Goal: Information Seeking & Learning: Check status

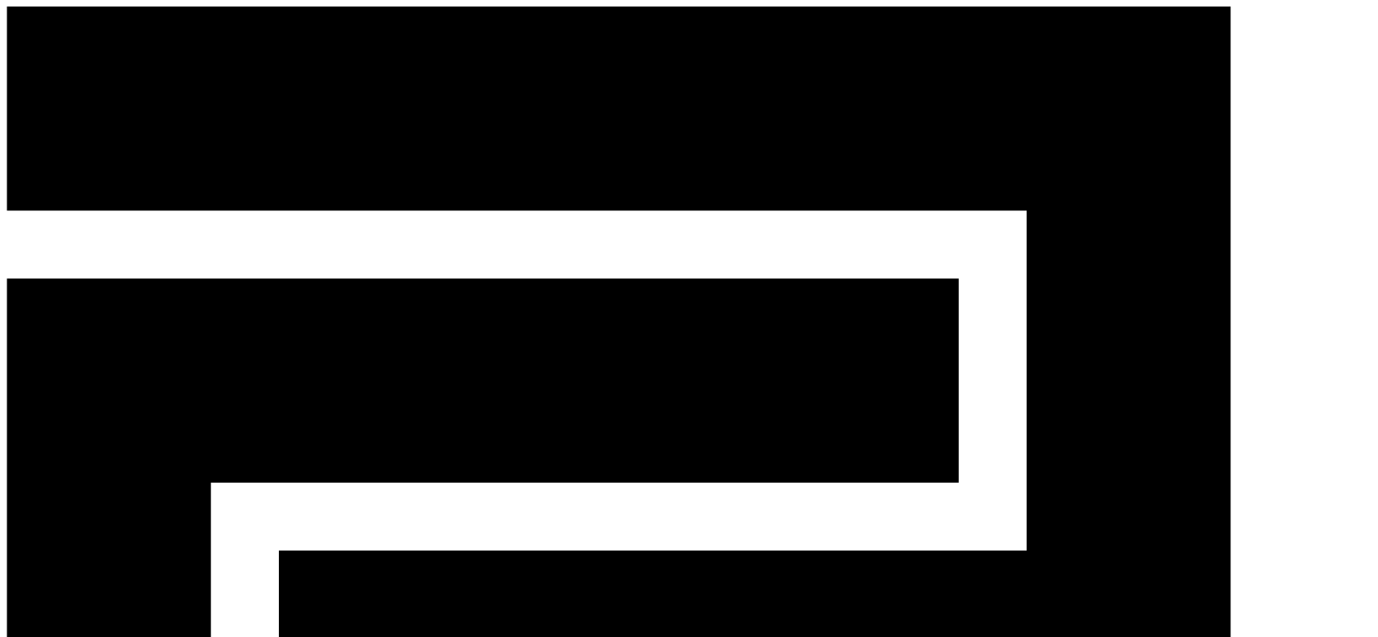
type input "**********"
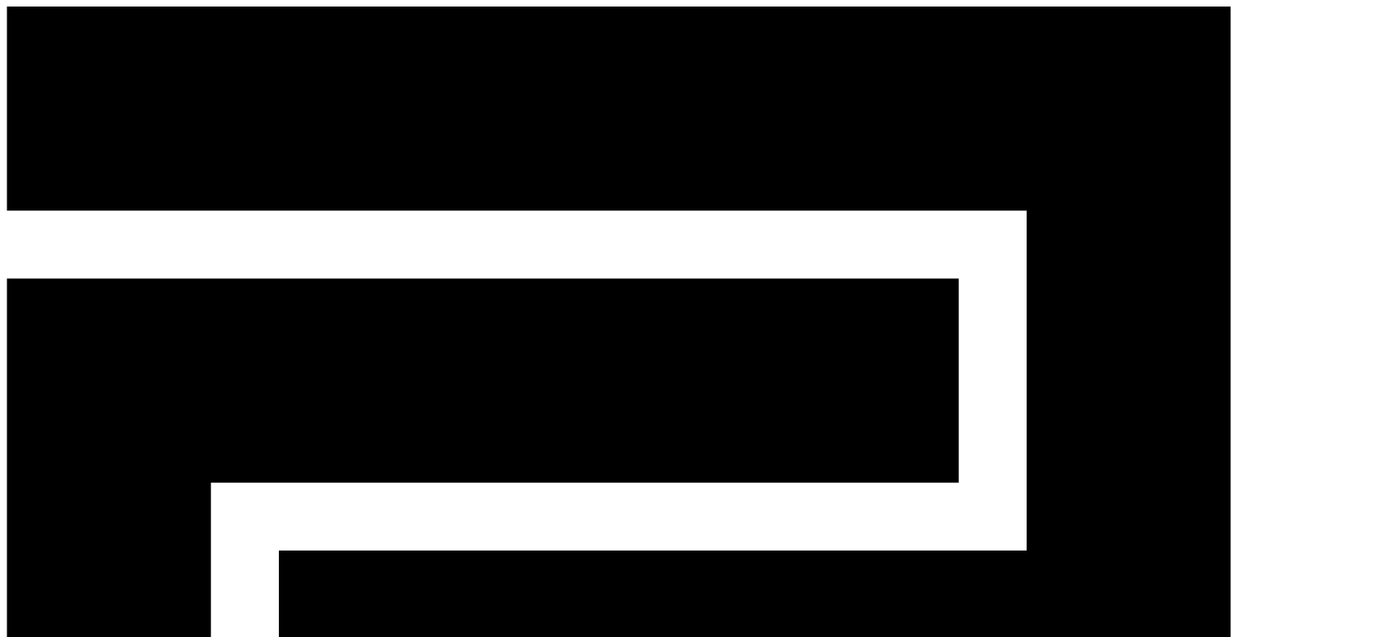
copy p "108,566,848회"
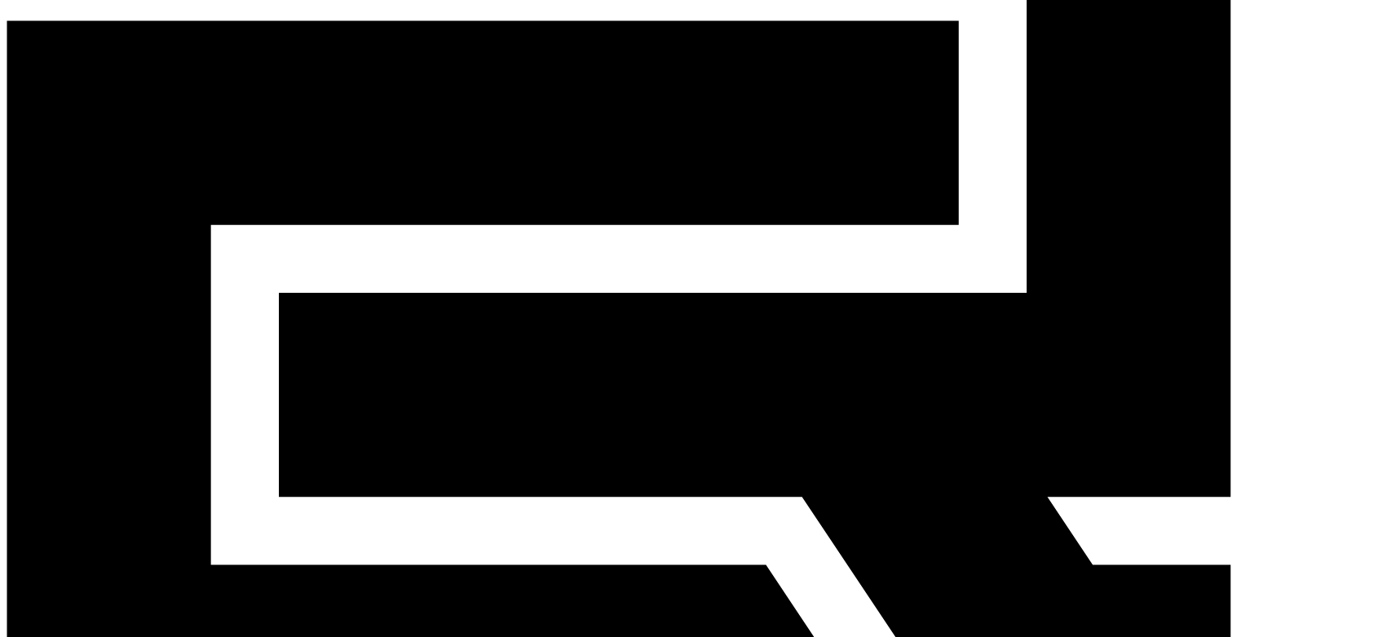
scroll to position [181, 0]
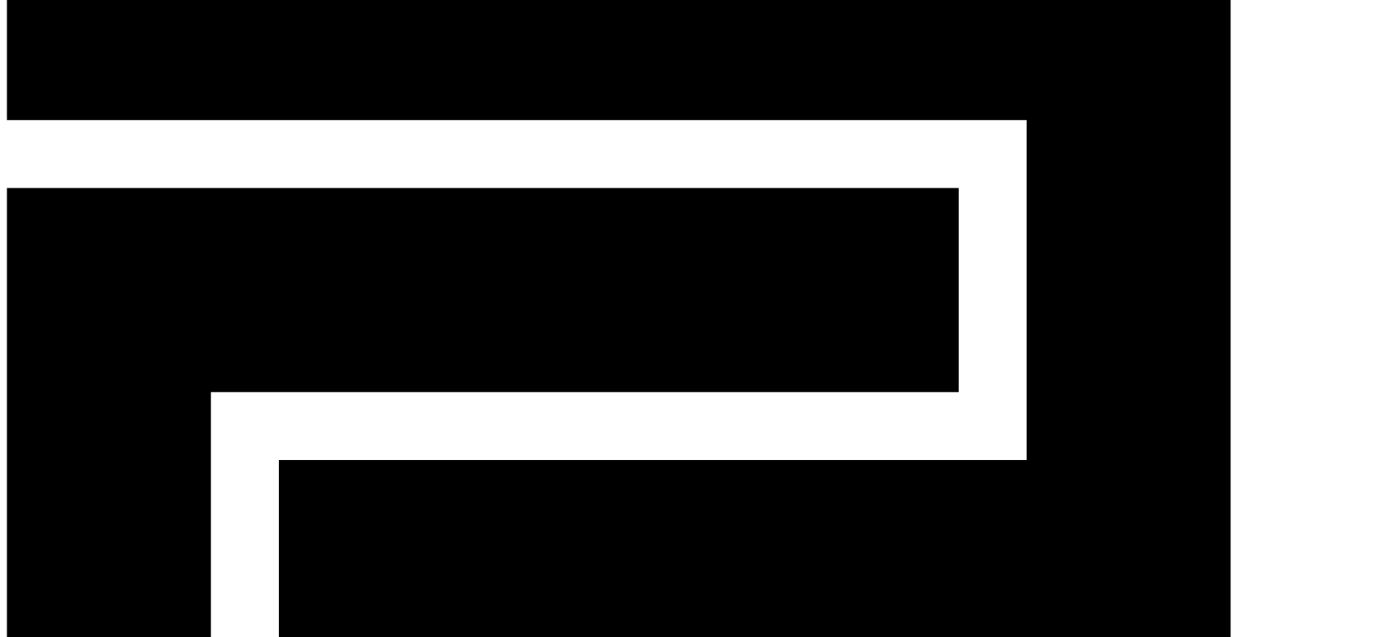
scroll to position [0, 0]
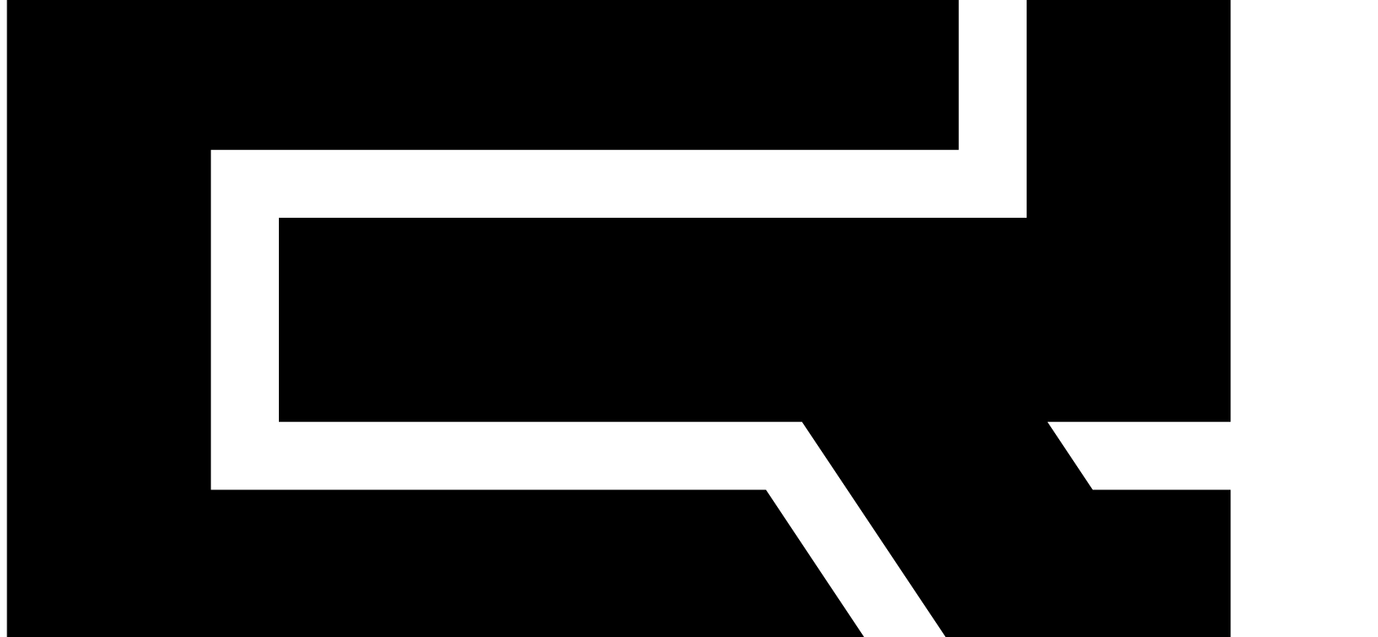
scroll to position [452, 0]
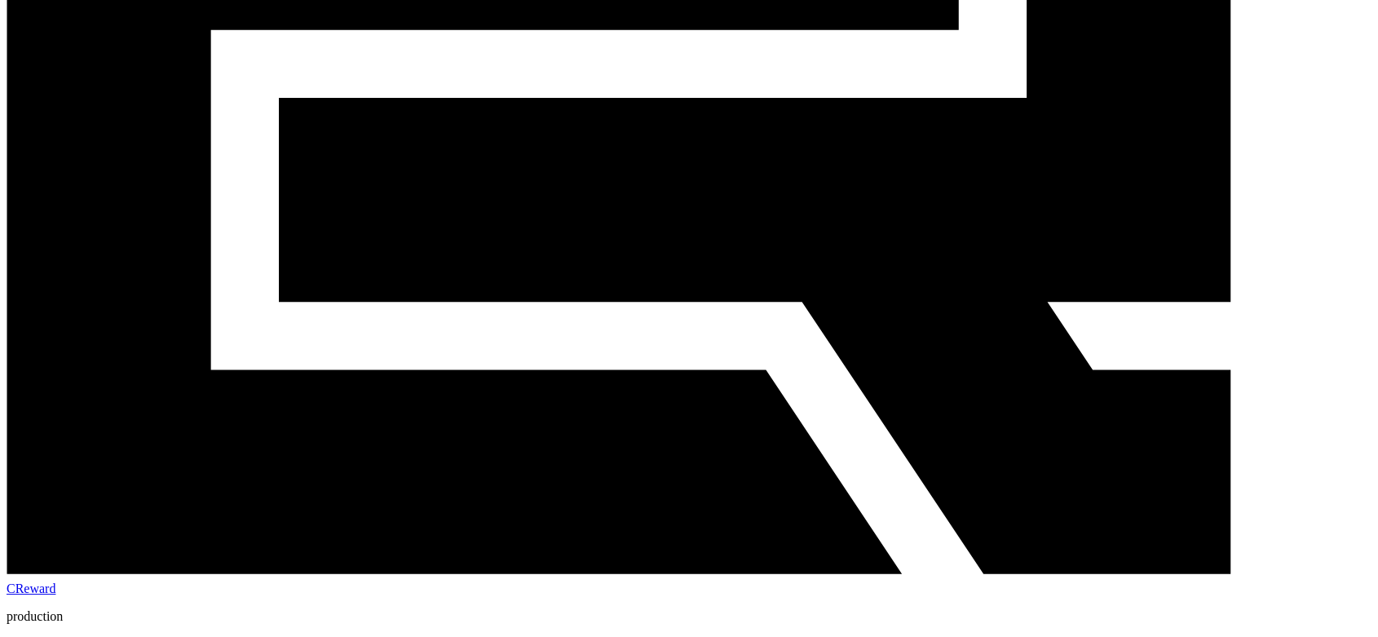
drag, startPoint x: 150, startPoint y: 210, endPoint x: 1235, endPoint y: 386, distance: 1099.1
copy table "7925-69-54 lo ip dolo SIT a co 7,043,852a 02,569,078e 24,071,327s 033d 781e 7,8…"
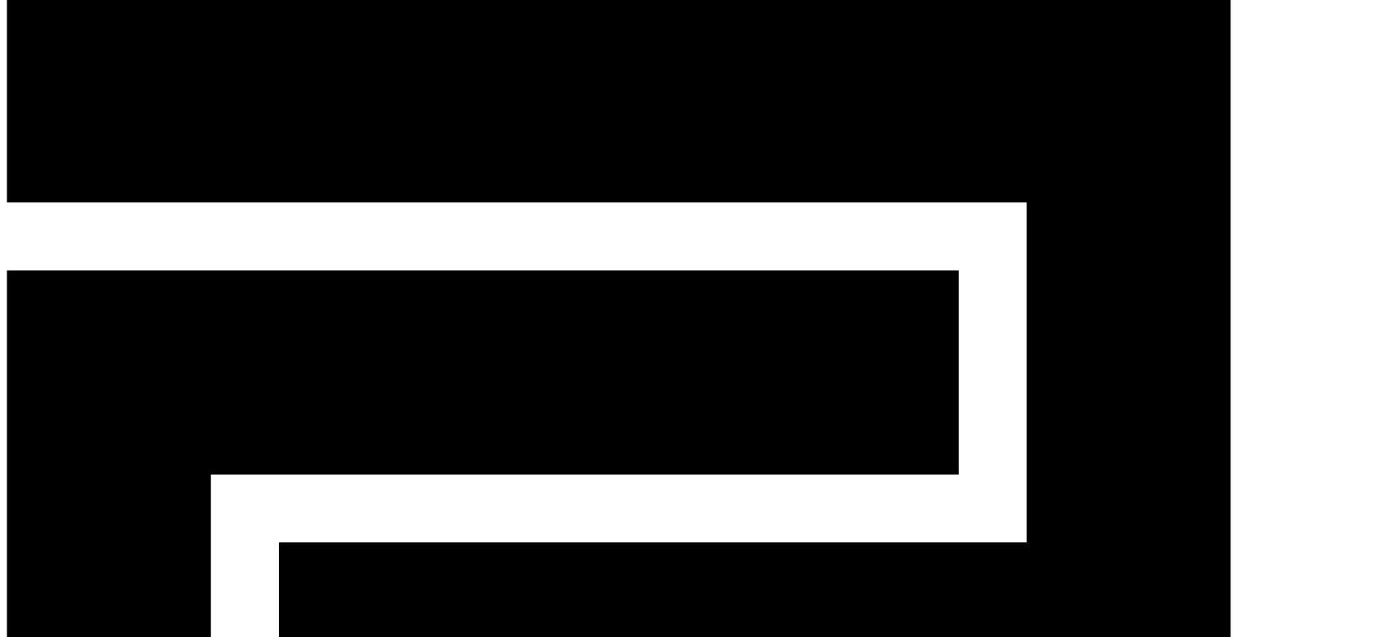
scroll to position [0, 0]
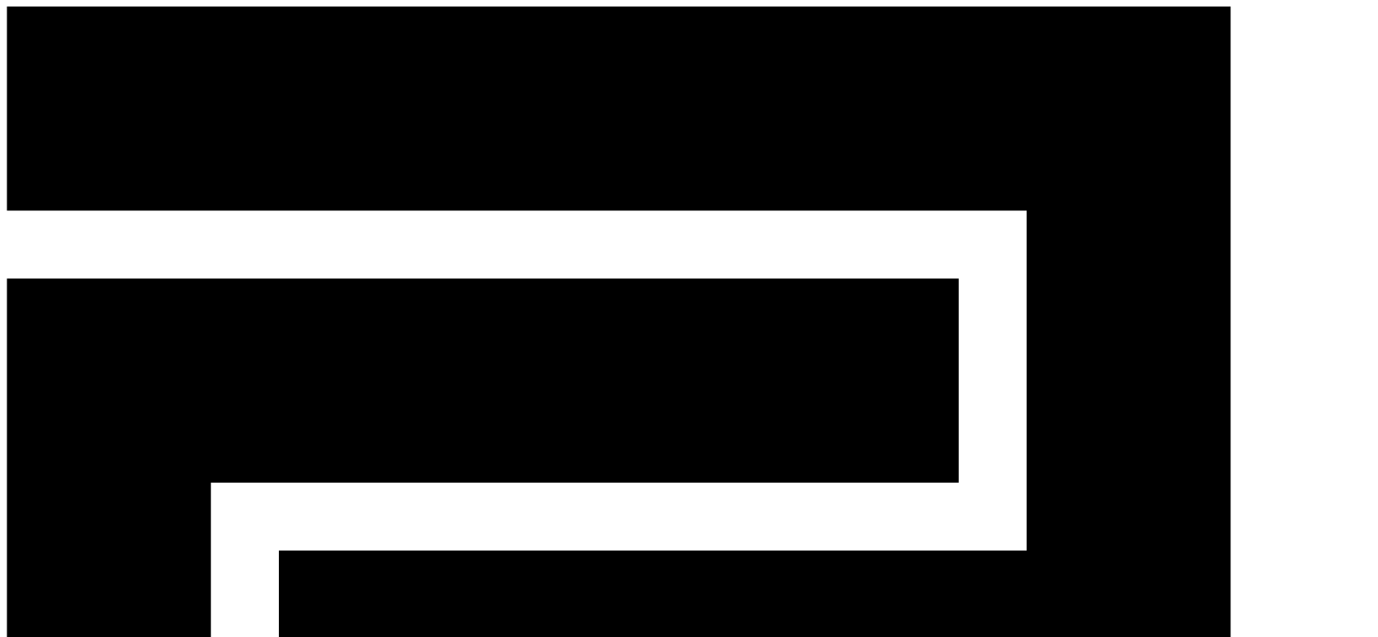
type input "**********"
drag, startPoint x: 87, startPoint y: 231, endPoint x: 104, endPoint y: 239, distance: 18.6
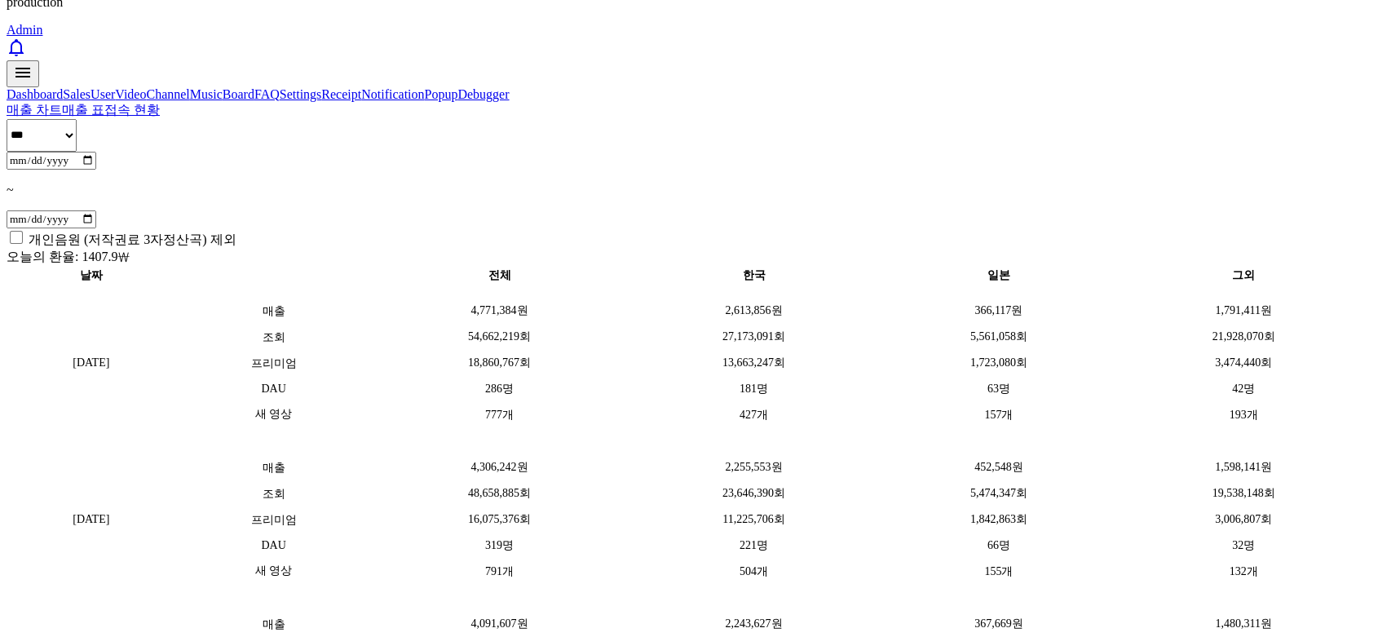
scroll to position [1129, 0]
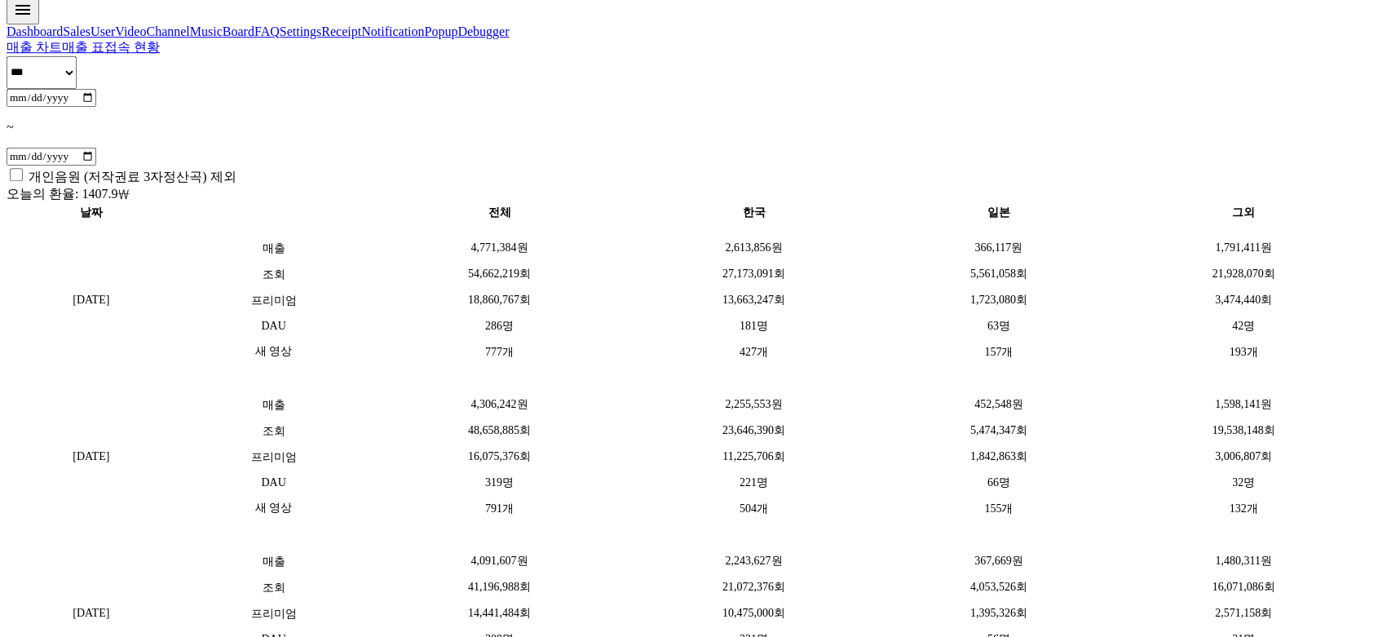
drag, startPoint x: 163, startPoint y: 160, endPoint x: 1190, endPoint y: 377, distance: 1049.7
copy table "1725-32-24 lo ip dolo SIT a co 2,264,757a 53,585,247e 77,208,649s 040d 344e 3,9…"
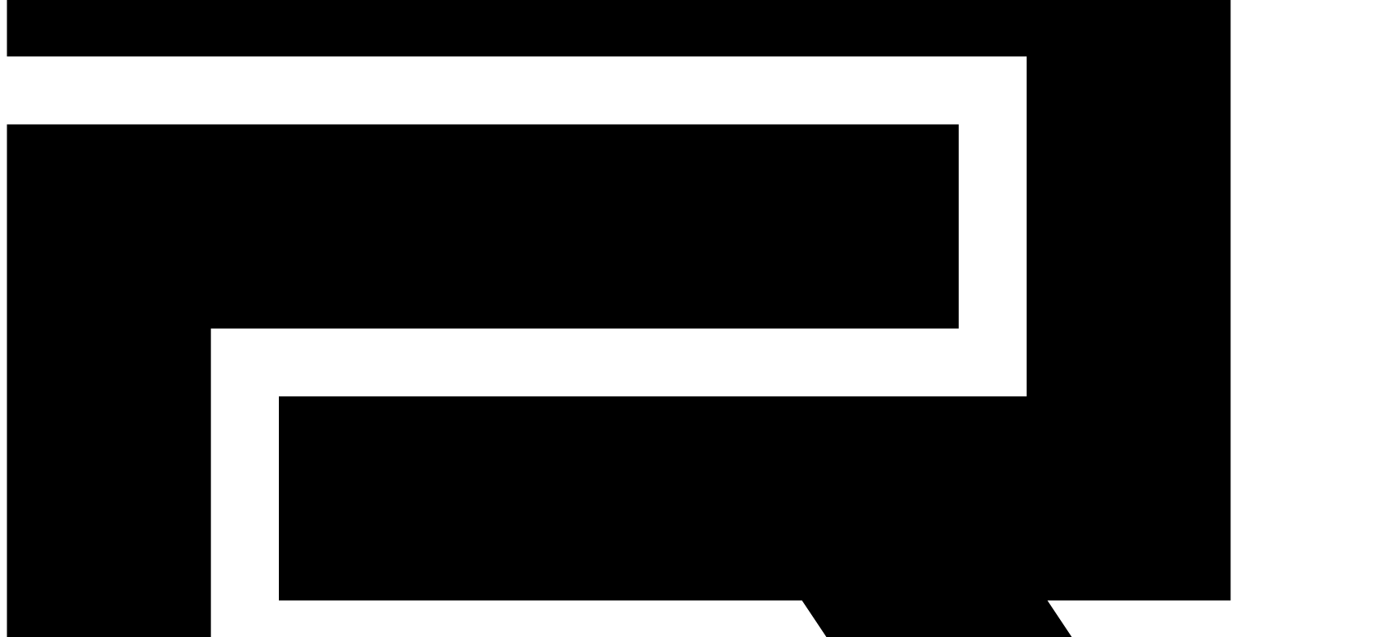
scroll to position [0, 0]
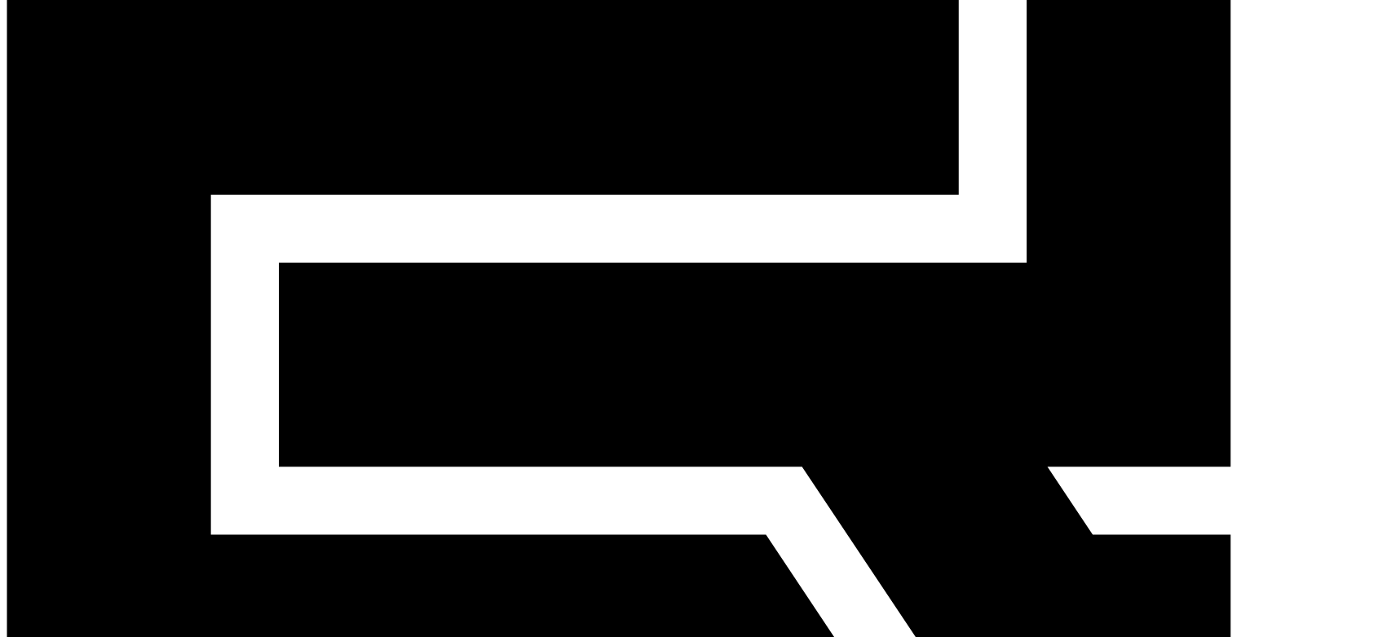
scroll to position [181, 0]
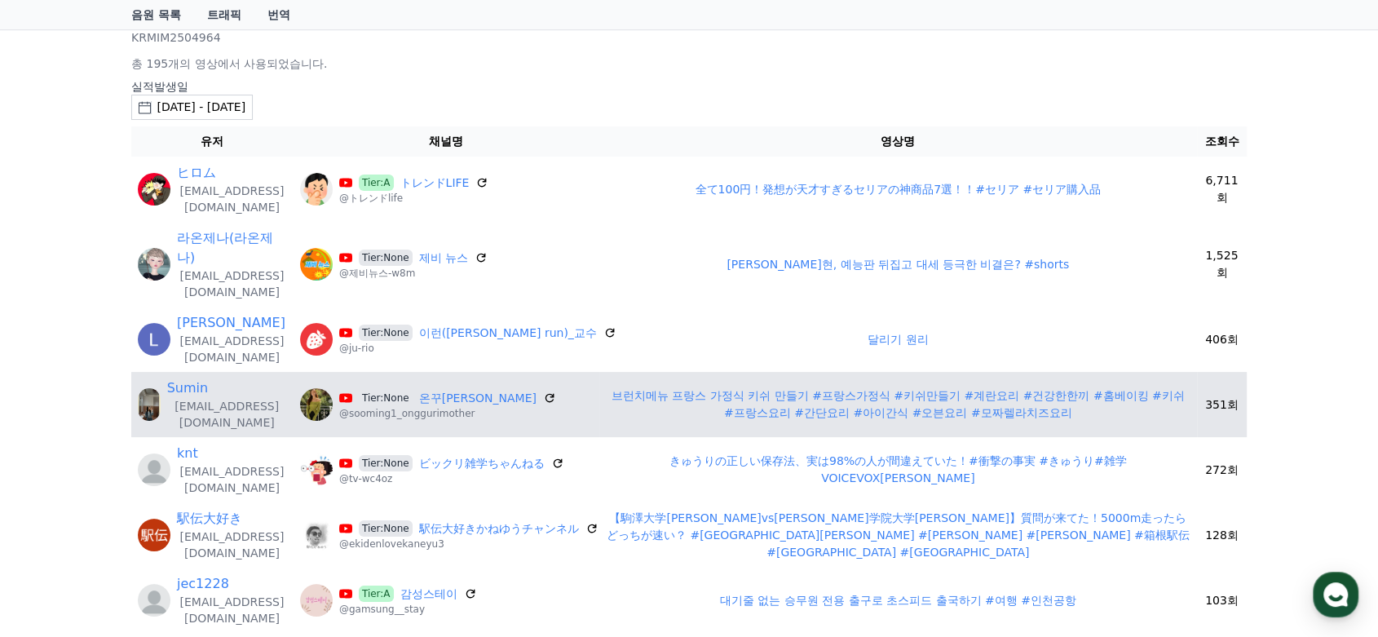
scroll to position [181, 0]
